Goal: Information Seeking & Learning: Understand process/instructions

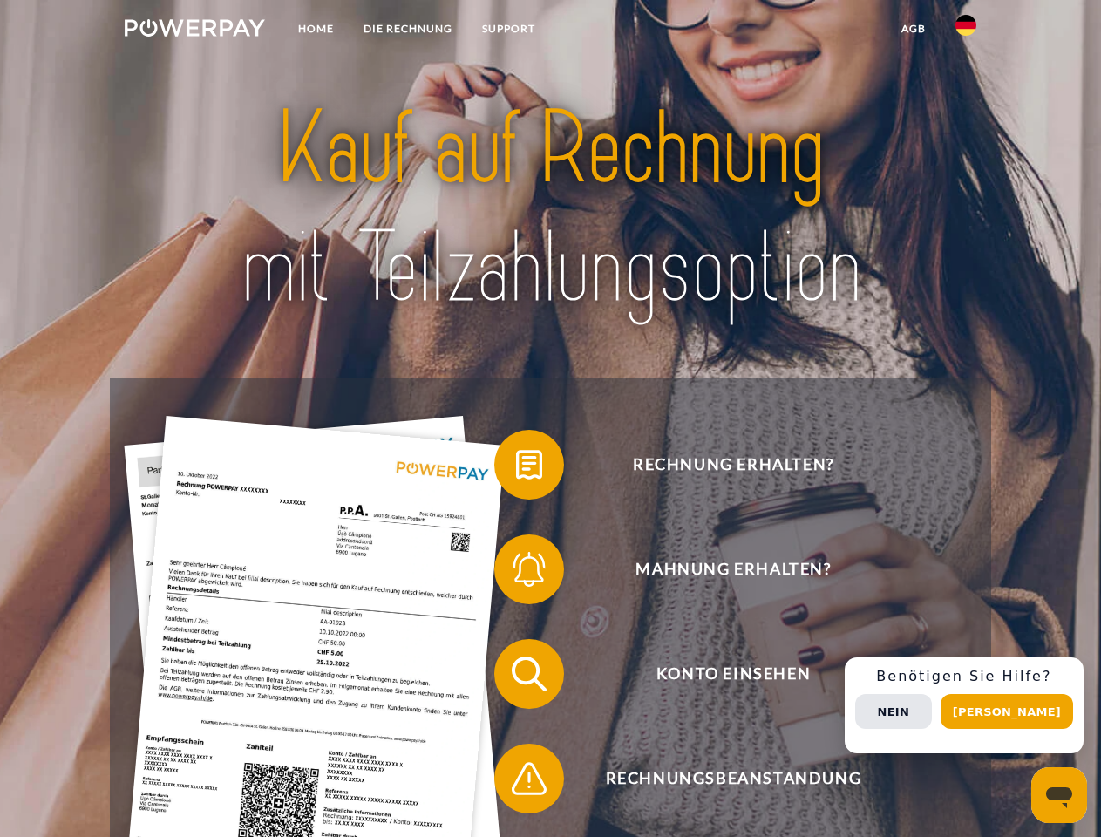
click at [194, 31] on img at bounding box center [195, 27] width 140 height 17
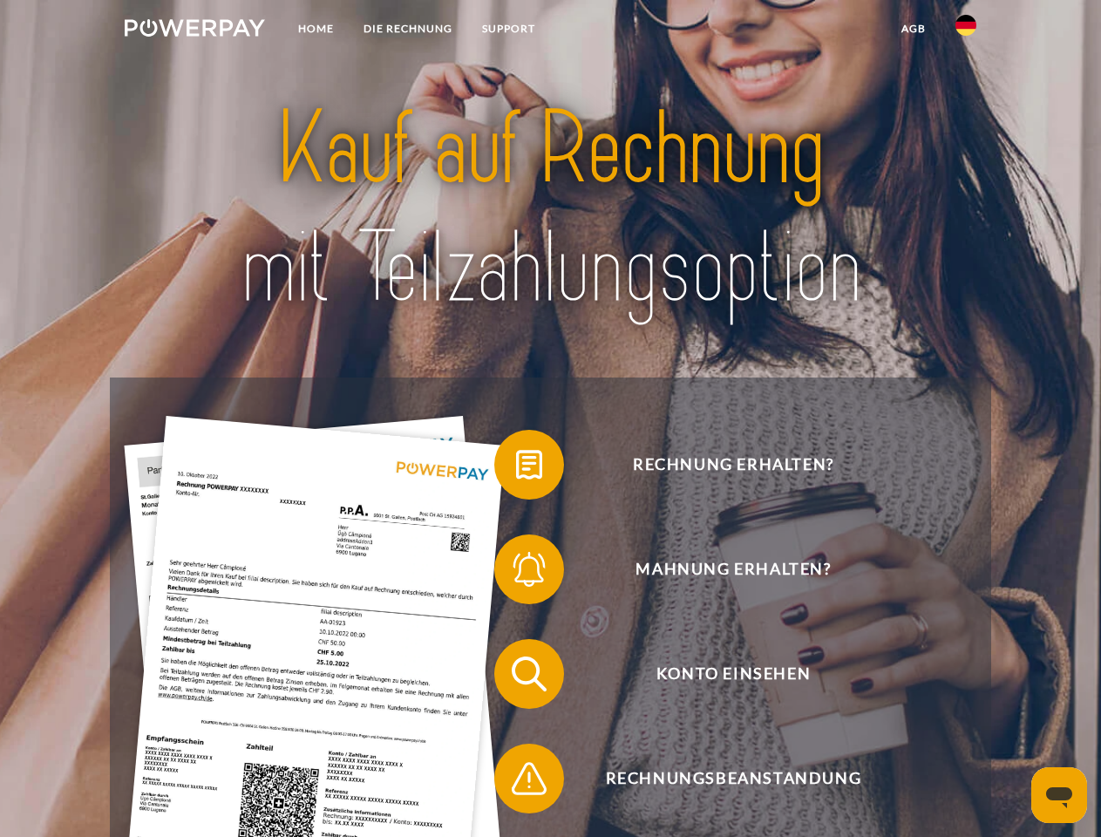
click at [966, 31] on img at bounding box center [966, 25] width 21 height 21
click at [913, 29] on link "agb" at bounding box center [914, 28] width 54 height 31
click at [516, 468] on span at bounding box center [503, 464] width 87 height 87
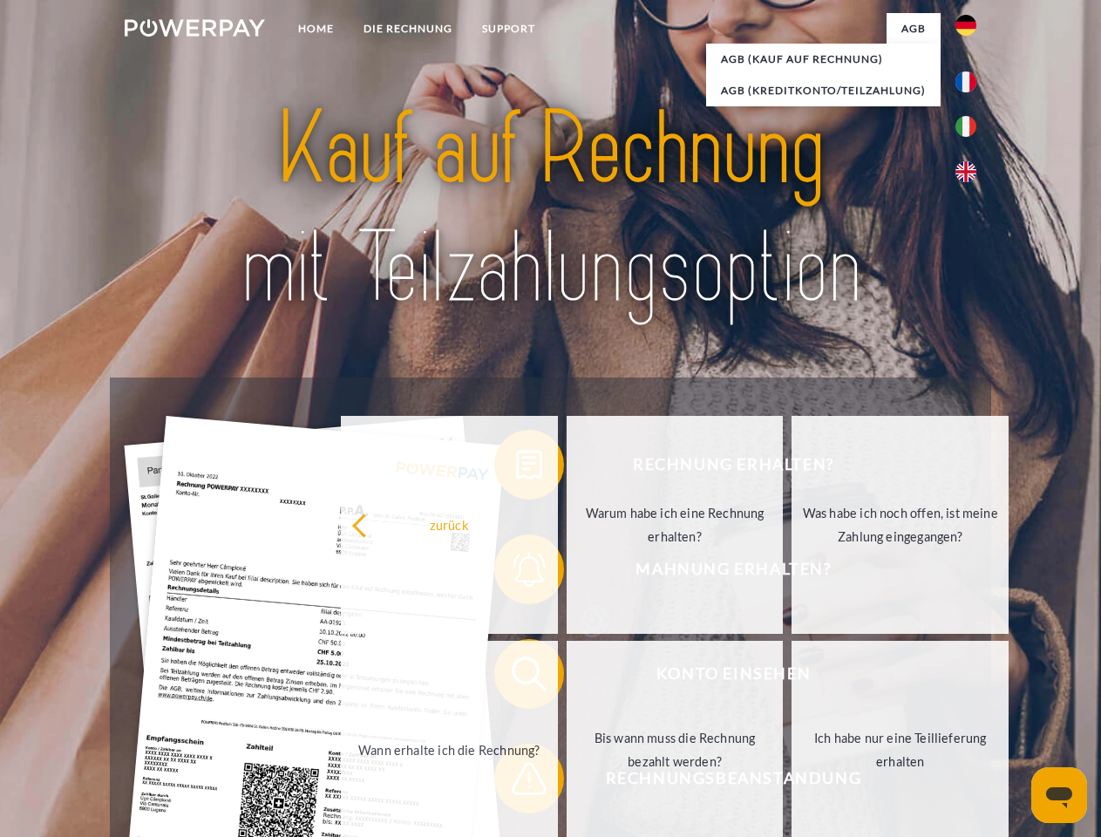
click at [516, 573] on div "Rechnung erhalten? Mahnung erhalten? Konto einsehen" at bounding box center [550, 727] width 881 height 698
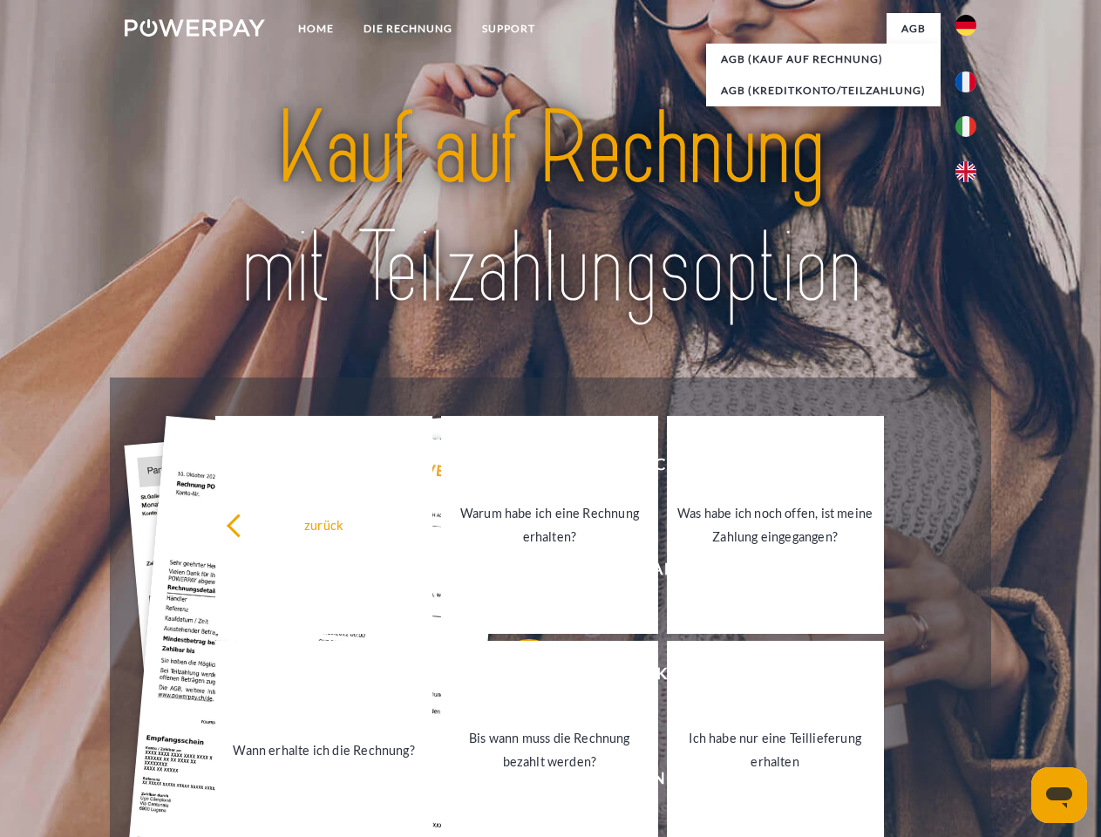
click at [516, 678] on link "Bis wann muss die Rechnung bezahlt werden?" at bounding box center [549, 750] width 217 height 218
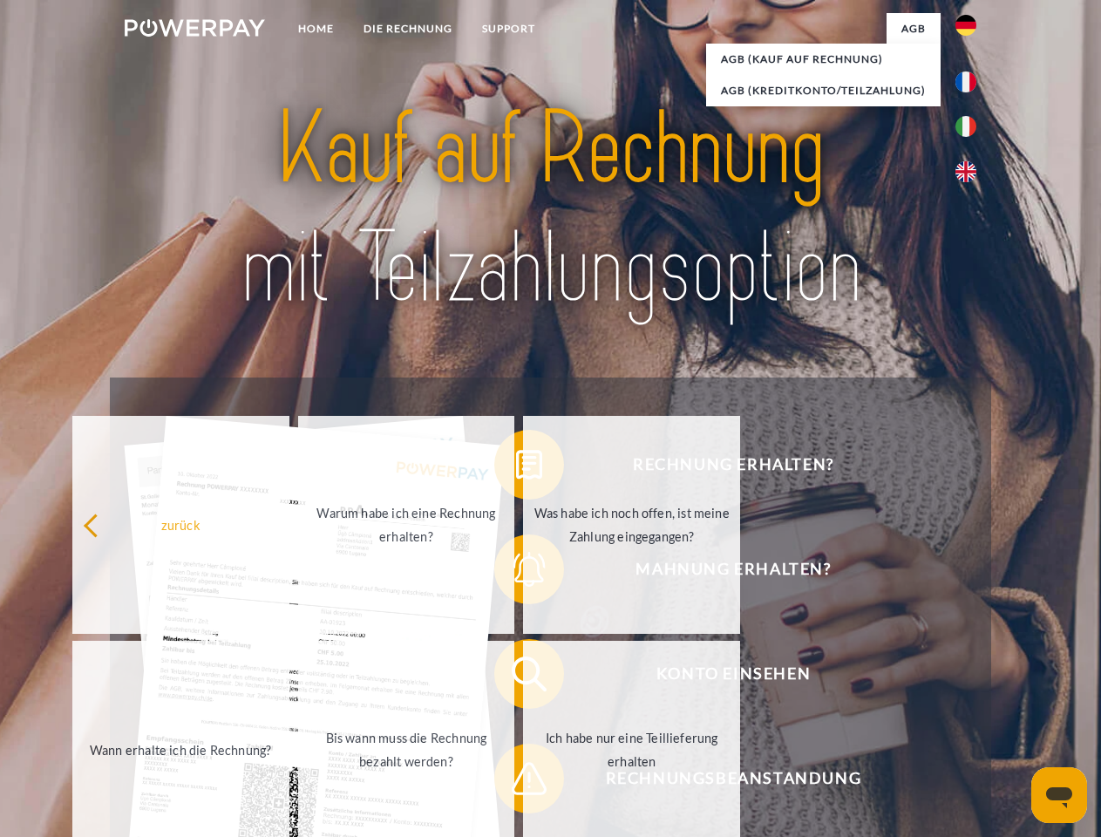
click at [516, 782] on span at bounding box center [503, 778] width 87 height 87
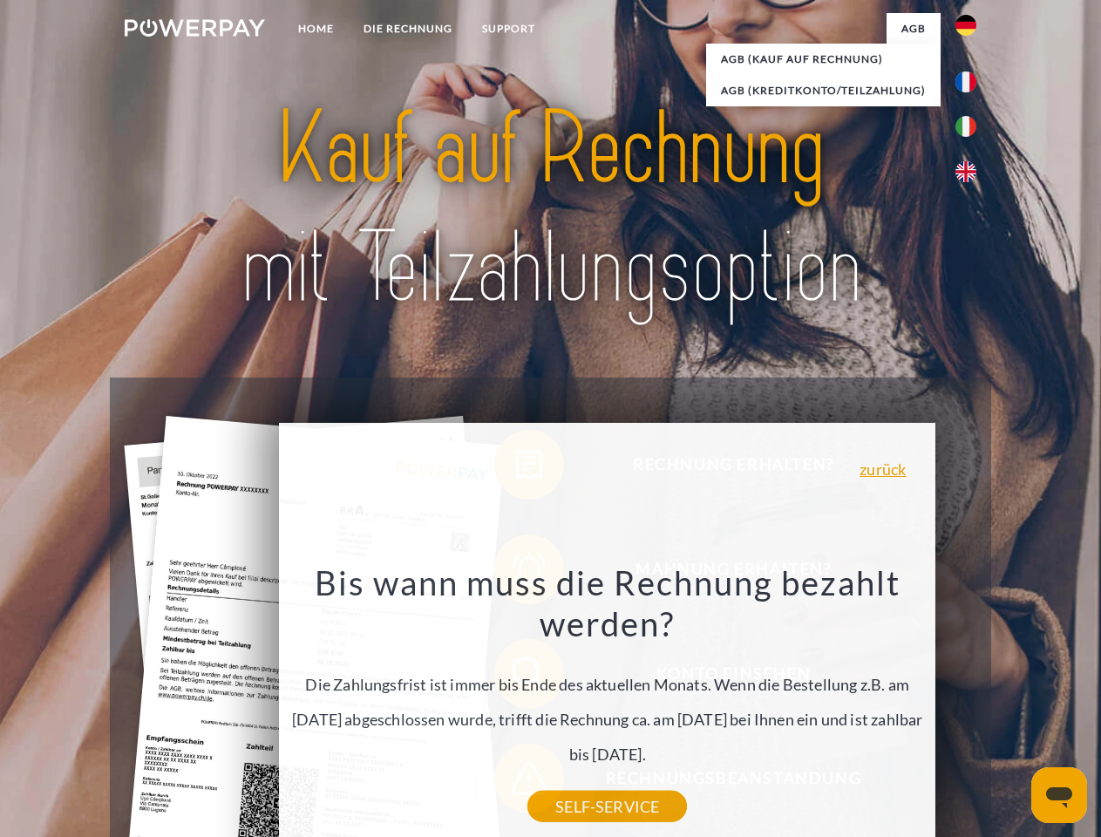
click at [971, 705] on div "Rechnung erhalten? Mahnung erhalten? Konto einsehen" at bounding box center [550, 727] width 881 height 698
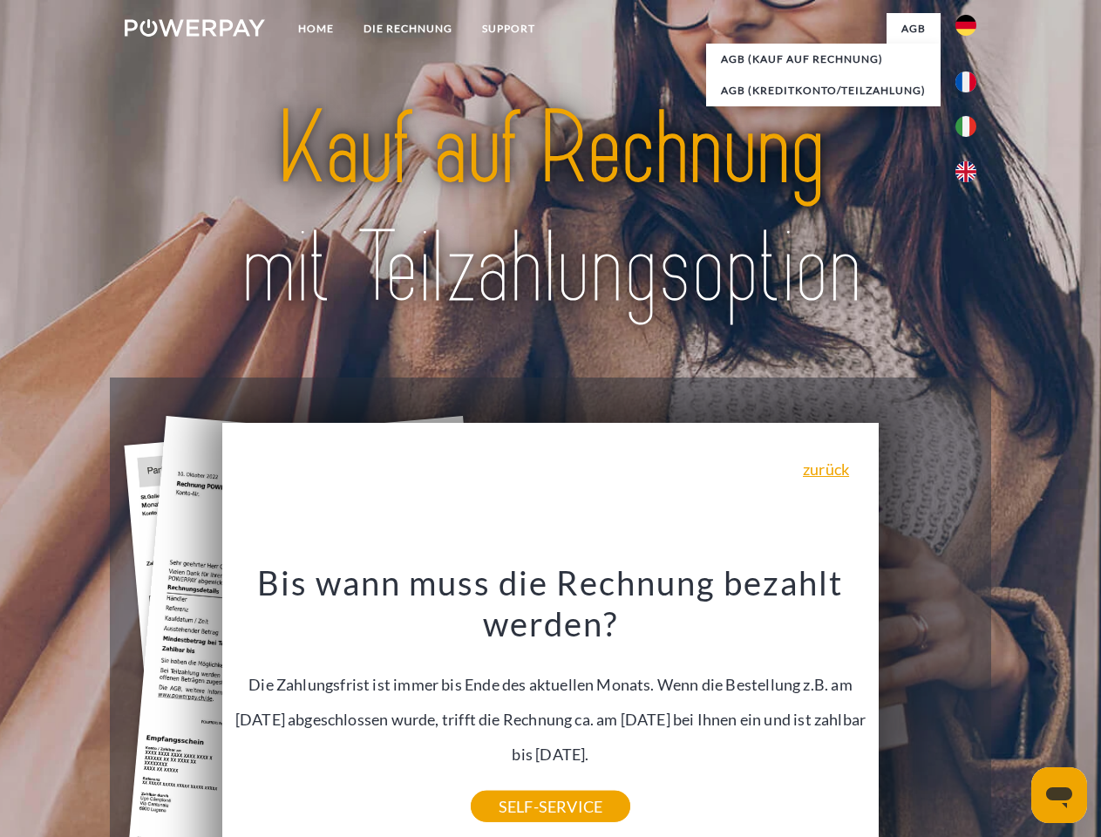
click at [928, 709] on span "Konto einsehen" at bounding box center [733, 674] width 427 height 70
click at [1013, 712] on header "Home DIE RECHNUNG SUPPORT" at bounding box center [550, 602] width 1101 height 1204
